Goal: Task Accomplishment & Management: Complete application form

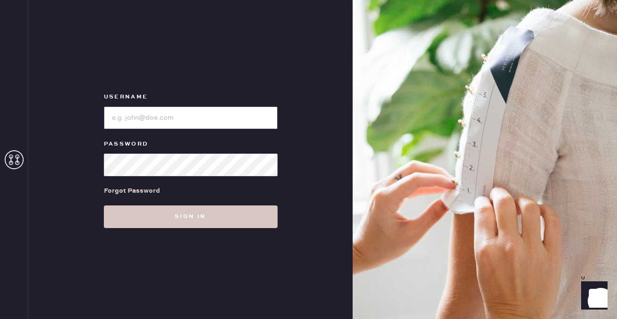
click at [132, 127] on input "loginName" at bounding box center [191, 118] width 174 height 23
type input "ReformationMontrose"
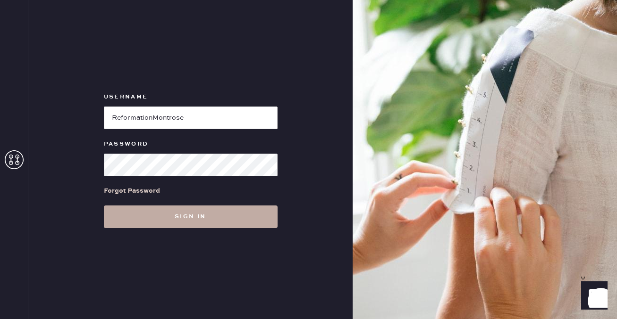
click at [202, 215] on button "Sign in" at bounding box center [191, 217] width 174 height 23
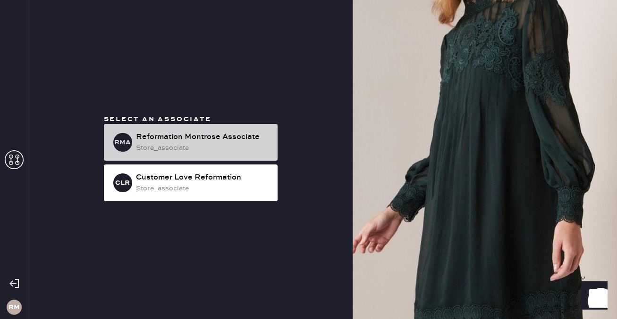
click at [200, 151] on div "store_associate" at bounding box center [203, 148] width 134 height 10
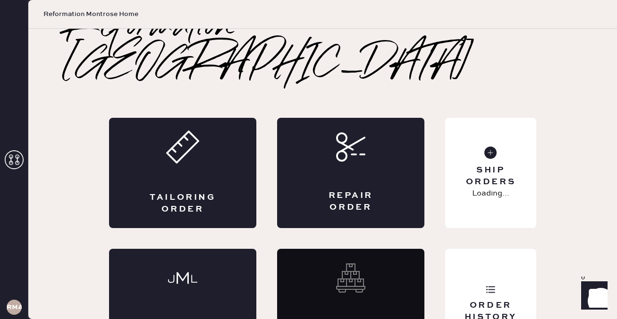
scroll to position [23, 0]
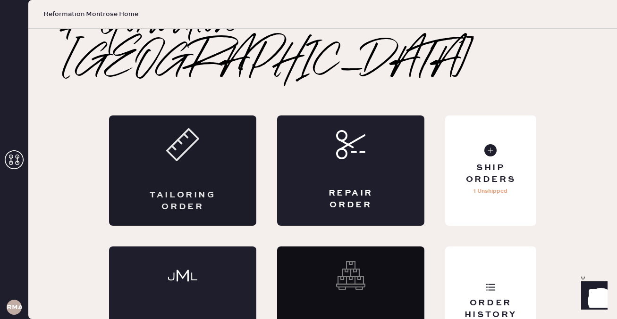
click at [231, 151] on div "Tailoring Order" at bounding box center [182, 171] width 147 height 110
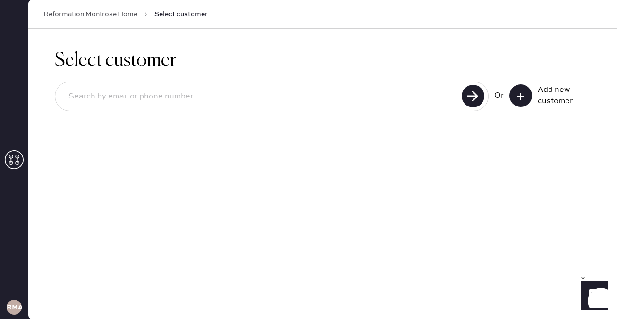
click at [520, 94] on use at bounding box center [521, 97] width 8 height 8
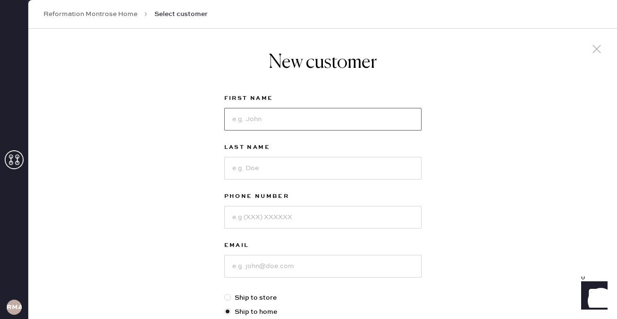
click at [329, 118] on input at bounding box center [322, 119] width 197 height 23
type input "[PERSON_NAME]"
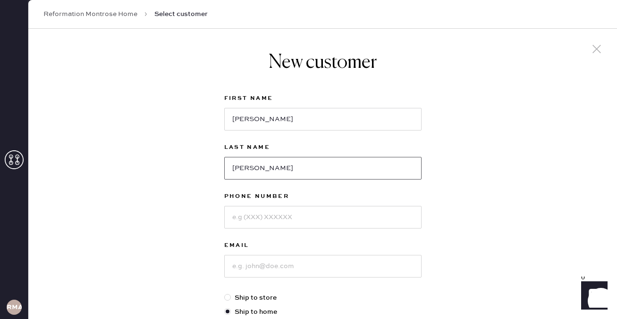
type input "[PERSON_NAME]"
type input "5095281107"
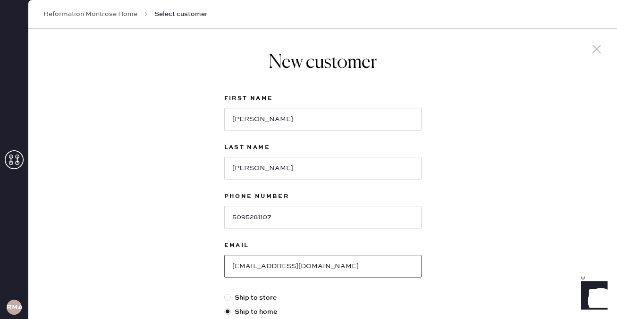
type input "[EMAIL_ADDRESS][DOMAIN_NAME]"
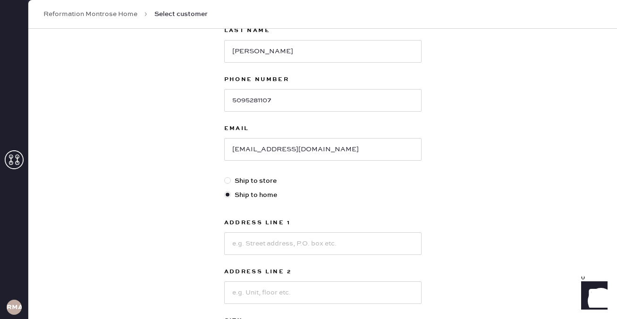
scroll to position [144, 0]
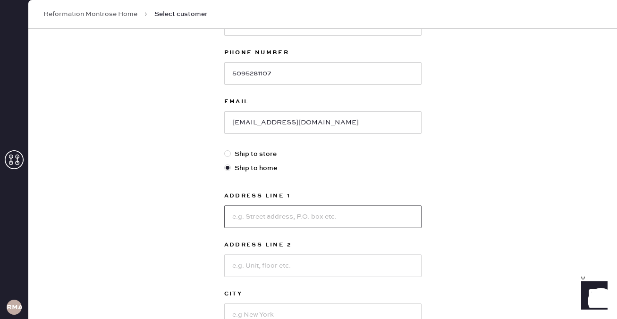
click at [319, 211] on input at bounding box center [322, 217] width 197 height 23
type input "[STREET_ADDRESS][PERSON_NAME]"
type input "A"
type input "Ste 1209"
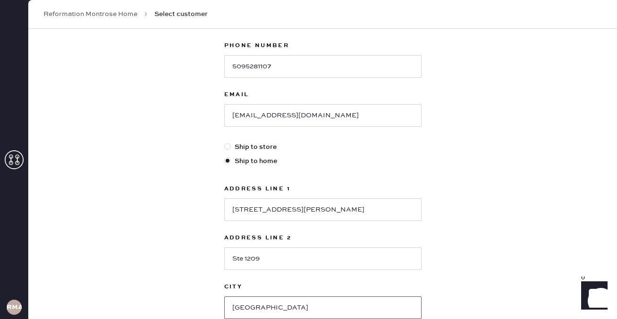
type input "[GEOGRAPHIC_DATA]"
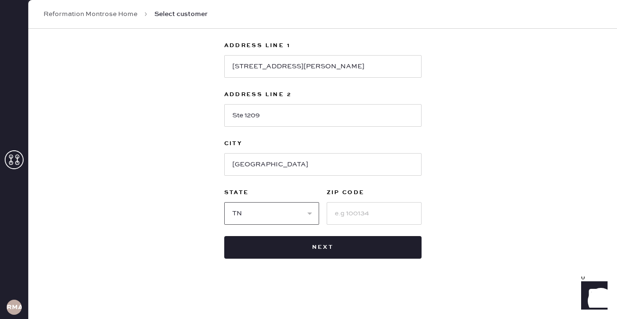
select select "[GEOGRAPHIC_DATA]"
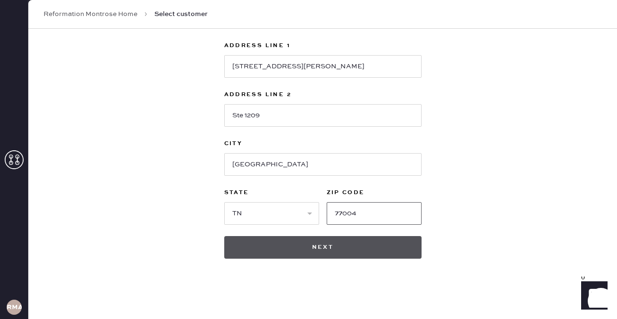
type input "77004"
click at [312, 250] on button "Next" at bounding box center [322, 247] width 197 height 23
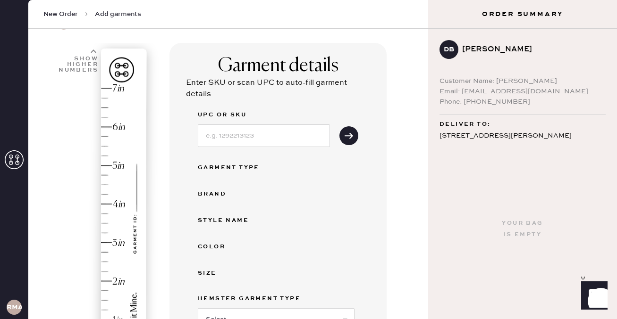
scroll to position [49, 0]
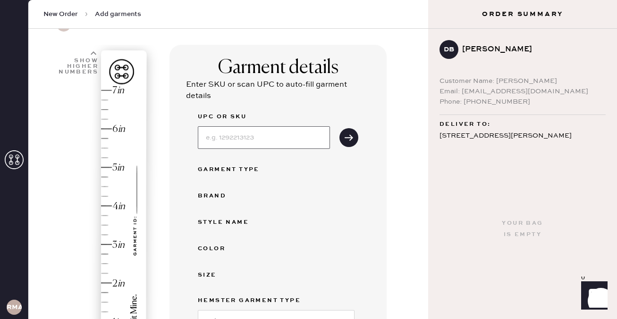
click at [260, 146] on input at bounding box center [264, 137] width 132 height 23
type input "1318683TAD0XS"
click at [348, 140] on icon "submit" at bounding box center [348, 137] width 9 height 9
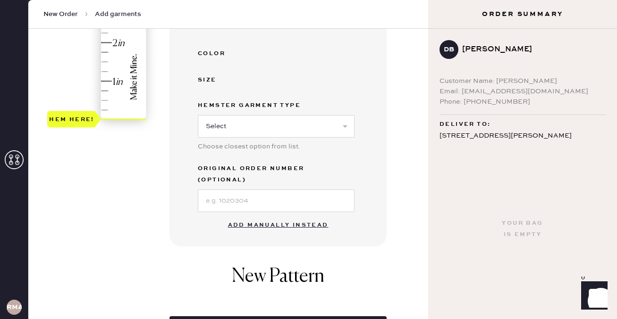
scroll to position [292, 0]
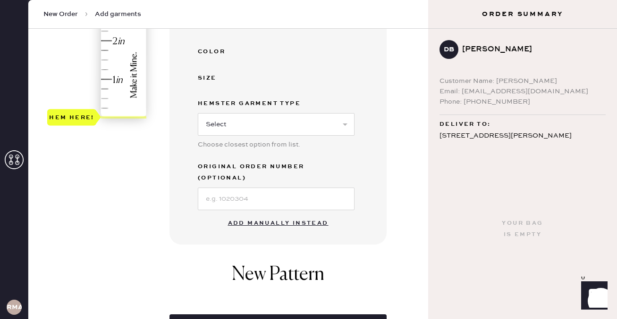
click at [263, 214] on button "Add manually instead" at bounding box center [278, 223] width 112 height 19
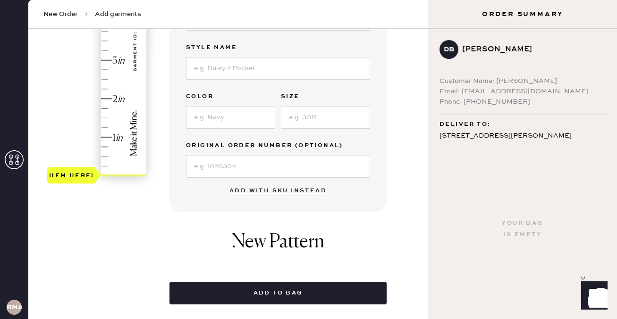
click at [233, 99] on label "Color" at bounding box center [230, 96] width 89 height 11
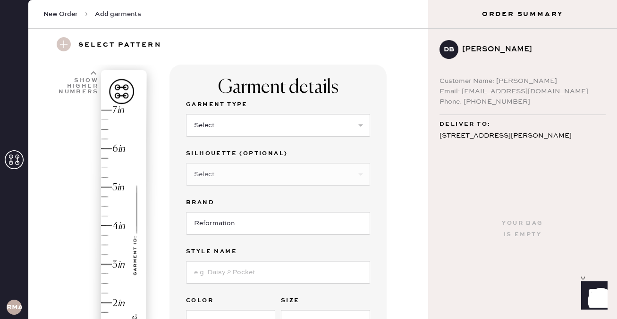
scroll to position [30, 0]
click at [212, 126] on select "Select Basic Skirt Jeans Leggings Pants Shorts Basic Sleeved Dress Basic Sleeve…" at bounding box center [278, 125] width 184 height 23
select select "7"
click at [279, 176] on select "Select Maxi Dress Midi Dress Mini Dress Other" at bounding box center [278, 174] width 184 height 23
select select "33"
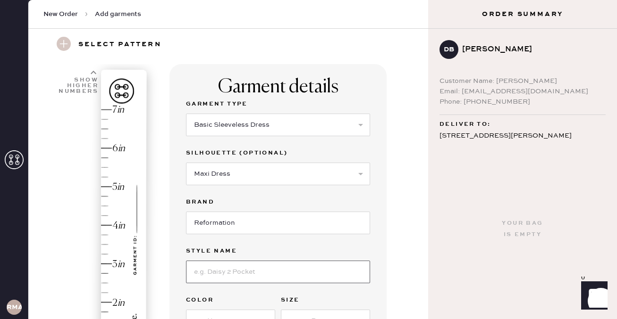
click at [245, 268] on input at bounding box center [278, 272] width 184 height 23
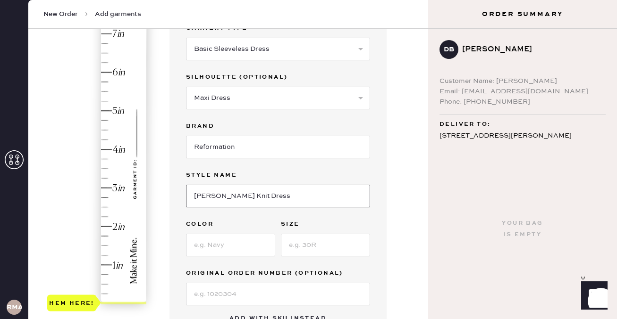
scroll to position [121, 0]
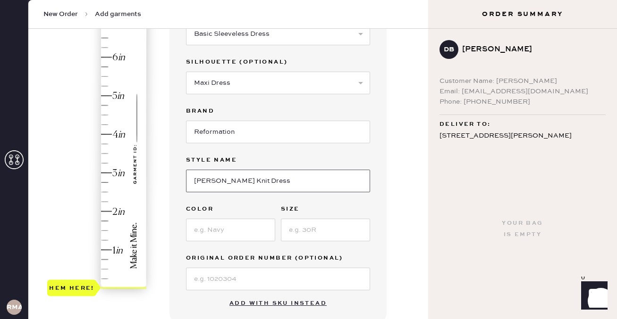
type input "[PERSON_NAME] Knit Dress"
click at [228, 233] on input at bounding box center [230, 230] width 89 height 23
type input "Teardrop"
click at [292, 235] on input at bounding box center [325, 230] width 89 height 23
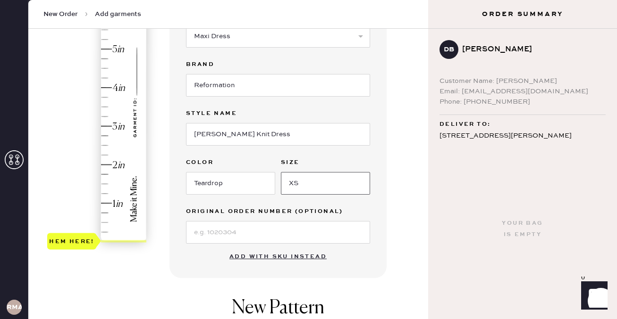
scroll to position [177, 0]
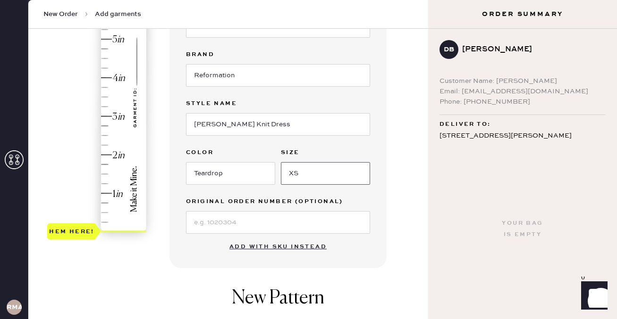
type input "XS"
click at [239, 228] on input at bounding box center [278, 222] width 184 height 23
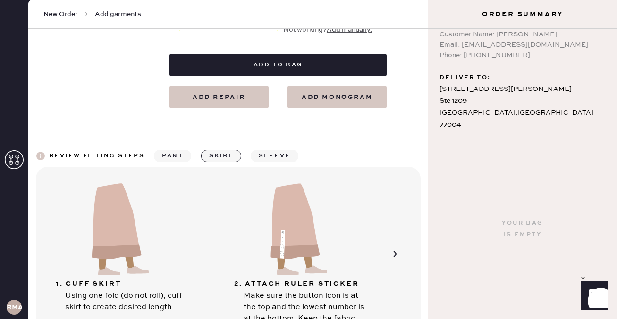
scroll to position [548, 0]
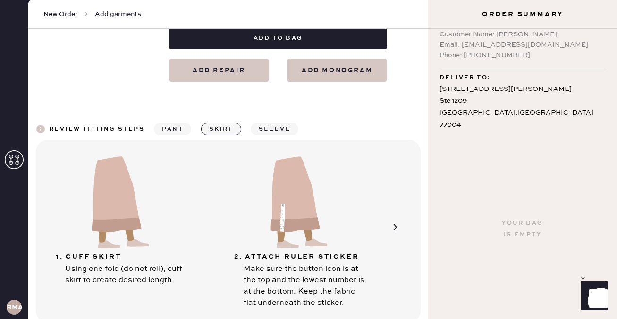
click at [320, 229] on img at bounding box center [297, 201] width 85 height 94
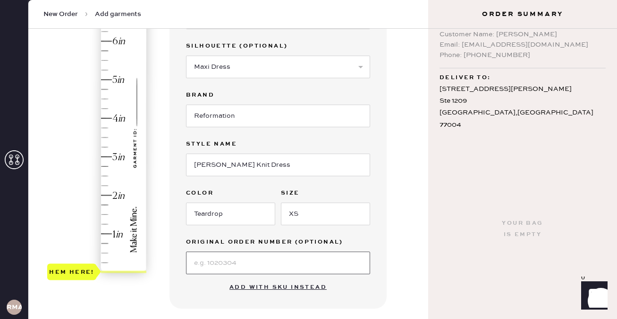
scroll to position [135, 0]
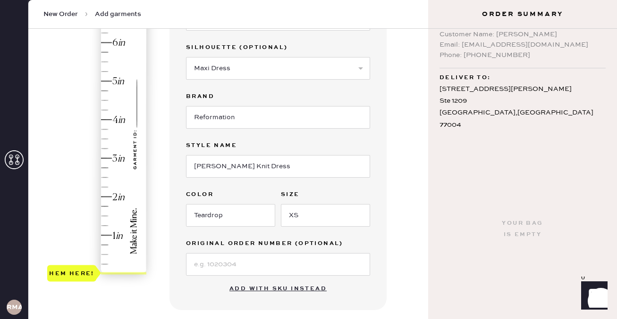
type input "3.25"
click at [105, 147] on div "Hem here!" at bounding box center [97, 139] width 101 height 278
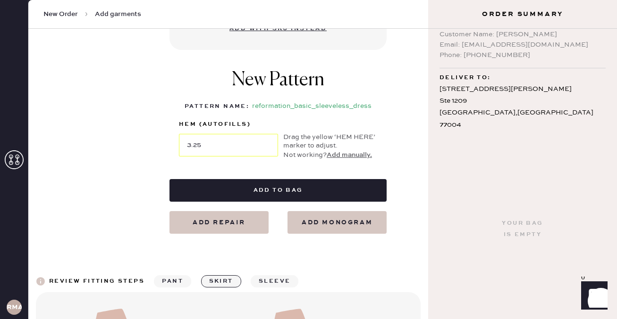
scroll to position [398, 0]
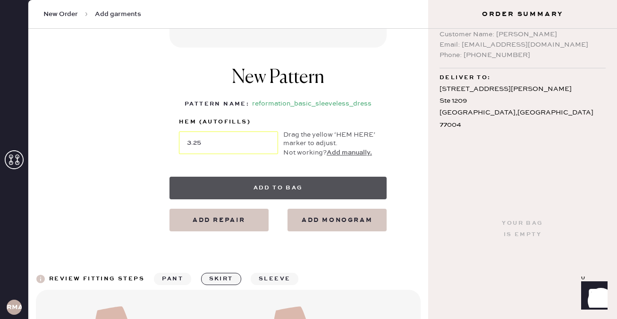
click at [340, 195] on button "Add to bag" at bounding box center [277, 188] width 217 height 23
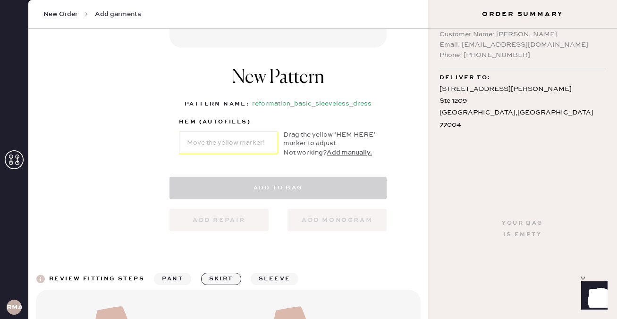
select select "7"
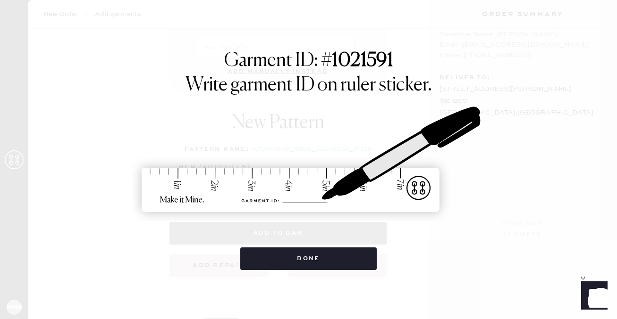
scroll to position [20, 0]
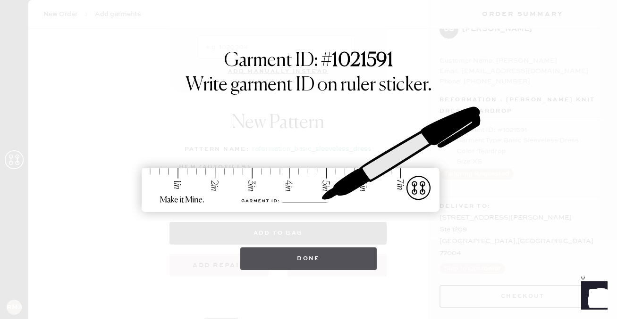
click at [347, 253] on button "Done" at bounding box center [308, 259] width 136 height 23
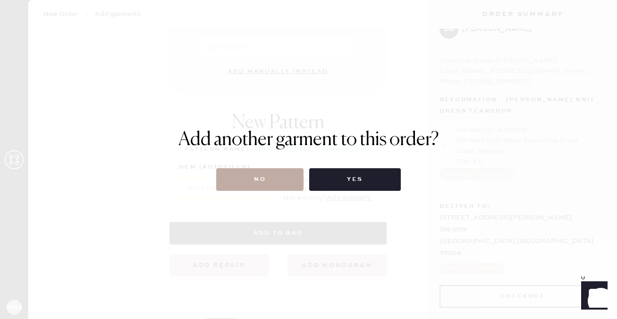
click at [282, 188] on button "No" at bounding box center [259, 179] width 87 height 23
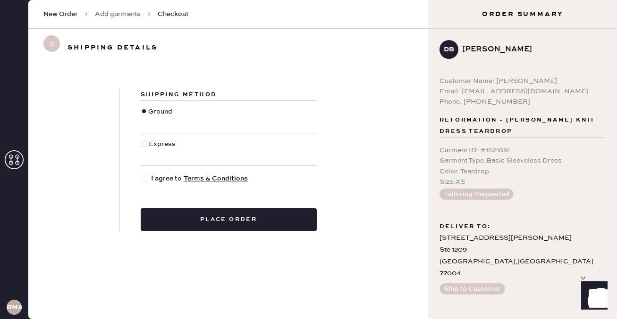
click at [147, 177] on div at bounding box center [146, 179] width 10 height 10
click at [141, 174] on input "I agree to Terms & Conditions" at bounding box center [141, 174] width 0 height 0
checkbox input "true"
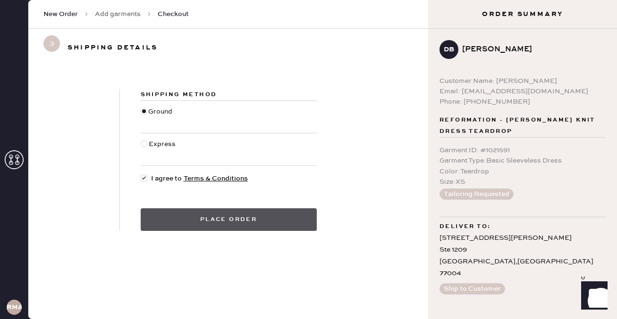
click at [260, 221] on button "Place order" at bounding box center [229, 220] width 176 height 23
